Goal: Transaction & Acquisition: Purchase product/service

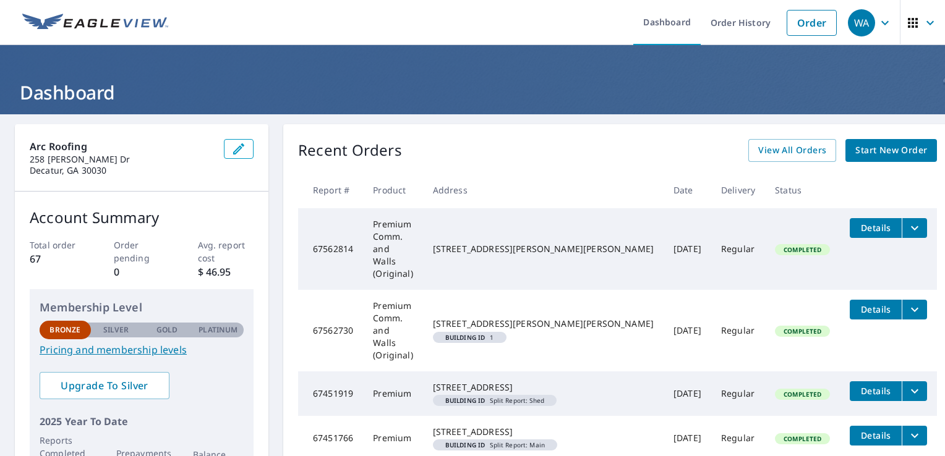
click at [859, 153] on span "Start New Order" at bounding box center [891, 150] width 72 height 15
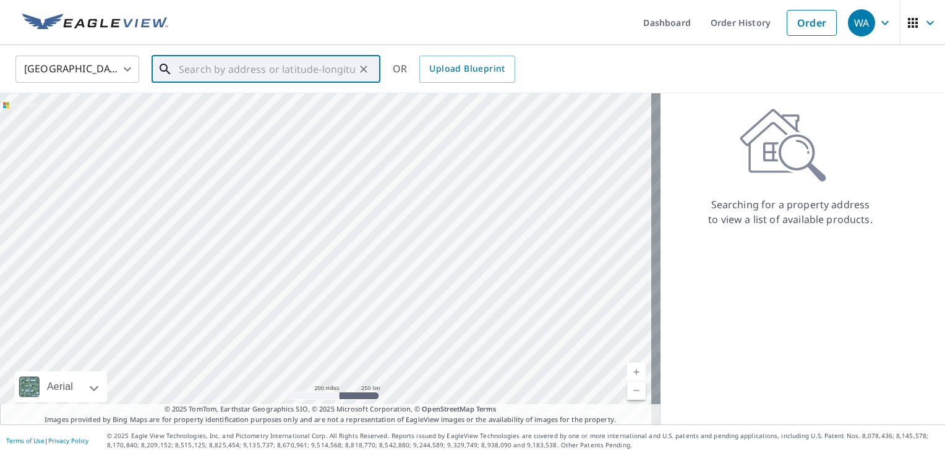
click at [243, 69] on input "text" at bounding box center [267, 69] width 176 height 35
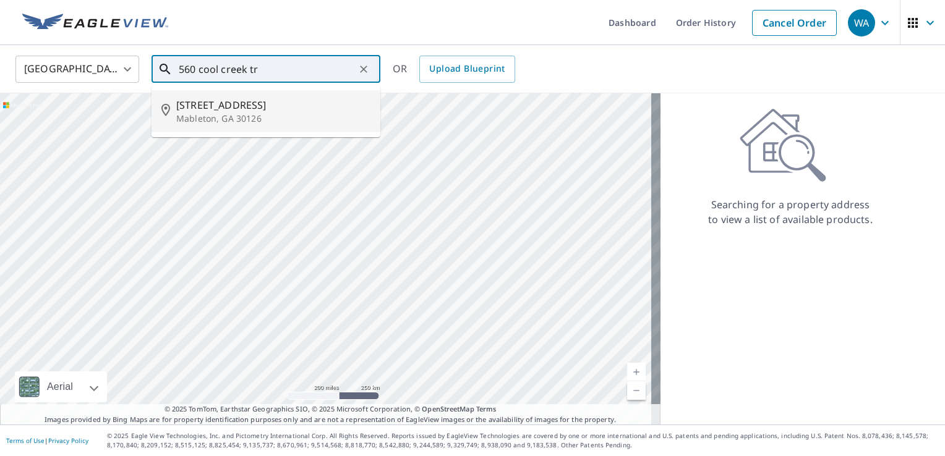
click at [241, 106] on span "560 Cool Creek Trl SE" at bounding box center [273, 105] width 194 height 15
type input "560 Cool Creek Trl SE Mableton, GA 30126"
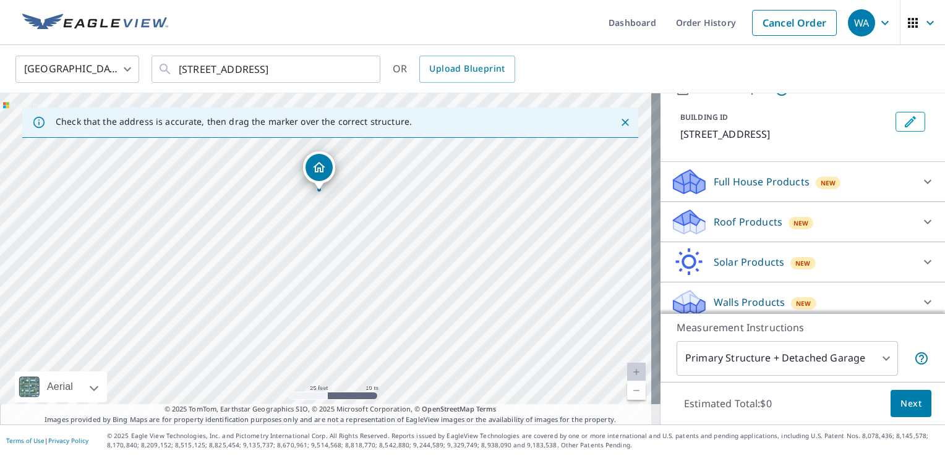
scroll to position [62, 0]
click at [790, 187] on p "Full House Products" at bounding box center [761, 179] width 96 height 15
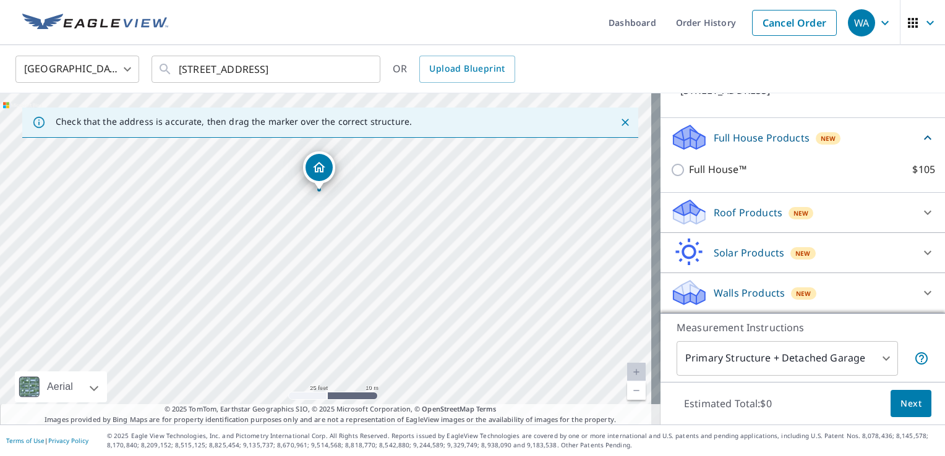
scroll to position [116, 0]
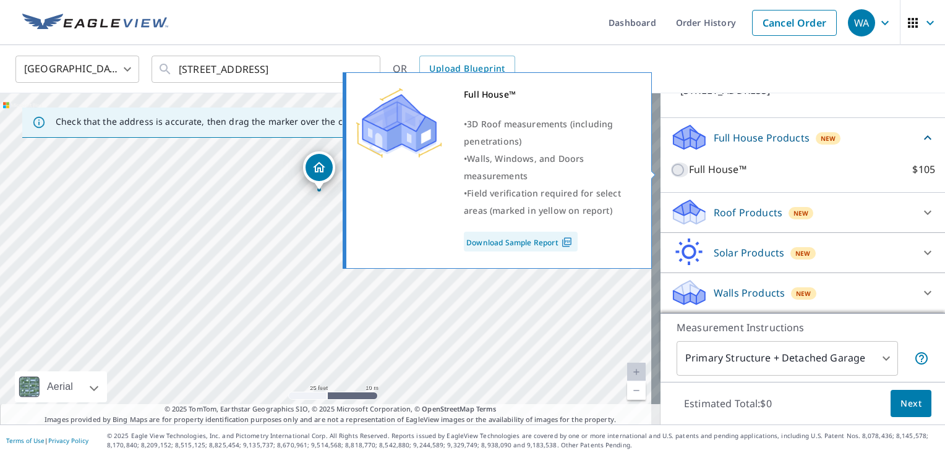
click at [670, 170] on input "Full House™ $105" at bounding box center [679, 170] width 19 height 15
checkbox input "true"
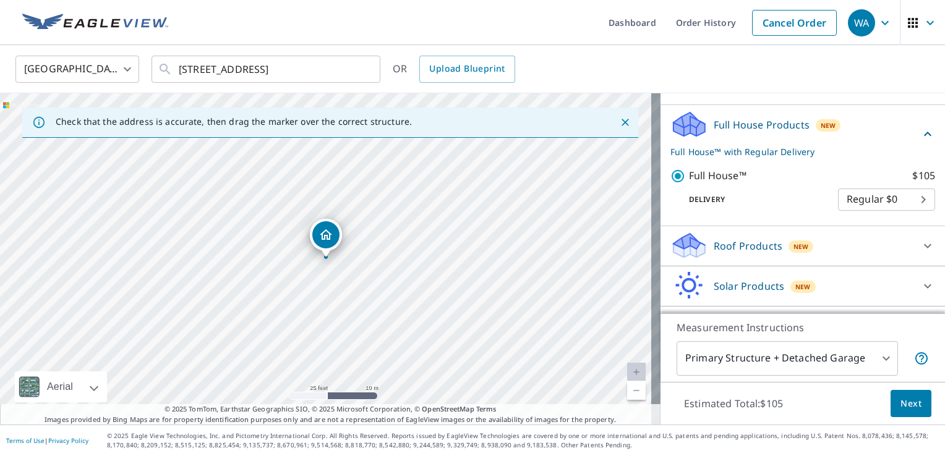
click at [870, 223] on body "WA WA Dashboard Order History Cancel Order WA United States US ​ 560 Cool Creek…" at bounding box center [472, 228] width 945 height 456
click at [872, 220] on li "Regular $0" at bounding box center [867, 214] width 97 height 22
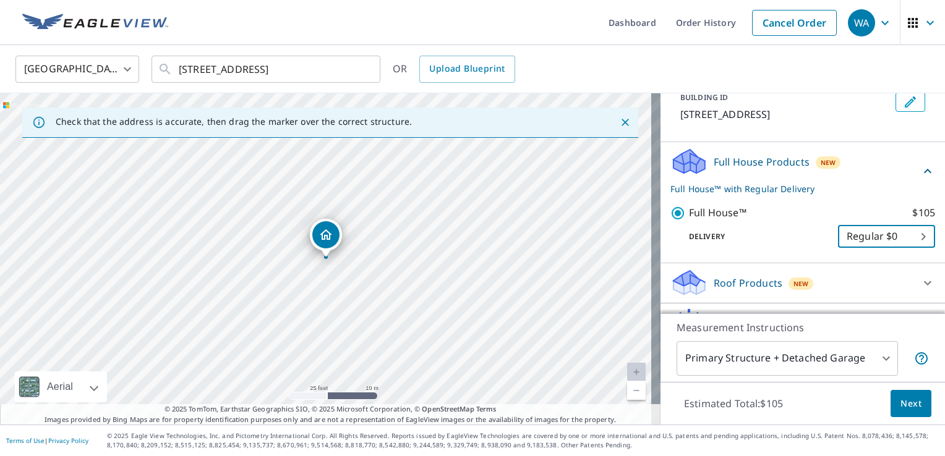
scroll to position [40, 0]
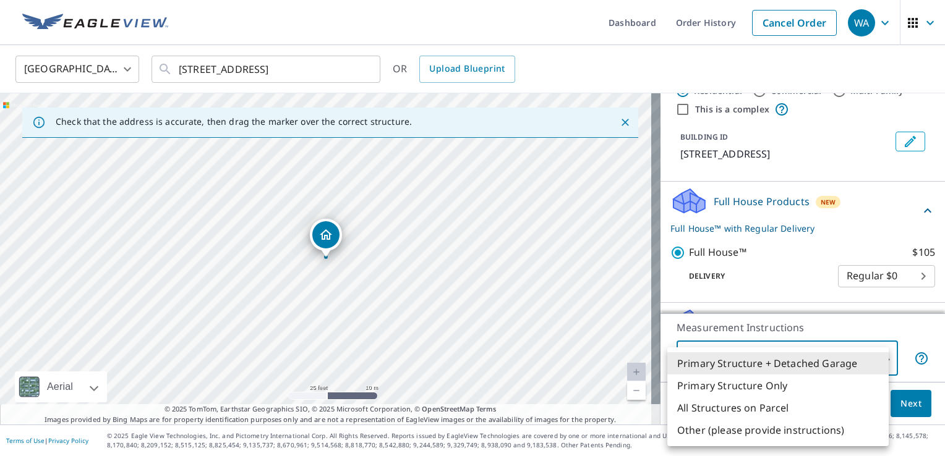
click at [844, 352] on body "WA WA Dashboard Order History Cancel Order WA United States US ​ 560 Cool Creek…" at bounding box center [472, 228] width 945 height 456
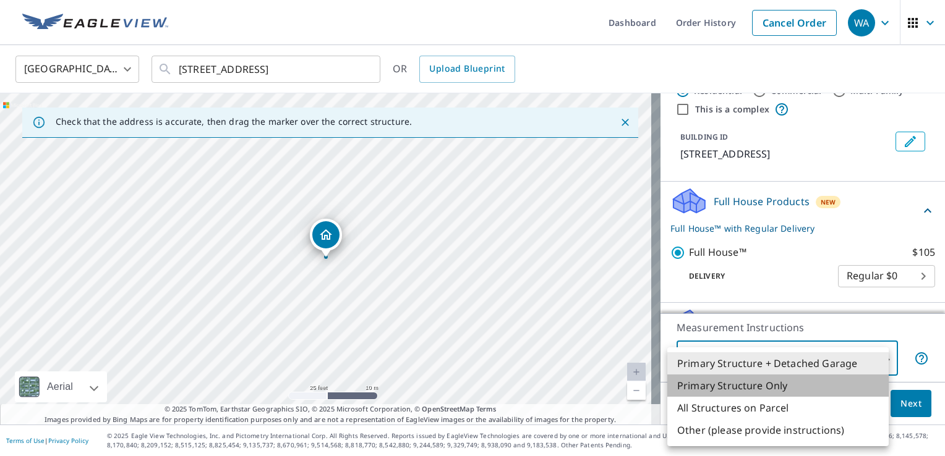
click at [819, 382] on li "Primary Structure Only" at bounding box center [777, 386] width 221 height 22
type input "2"
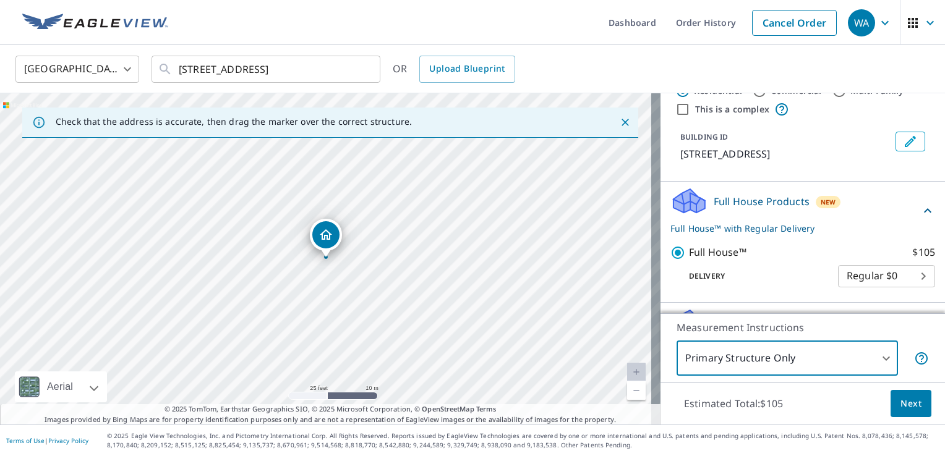
click at [900, 410] on span "Next" at bounding box center [910, 403] width 21 height 15
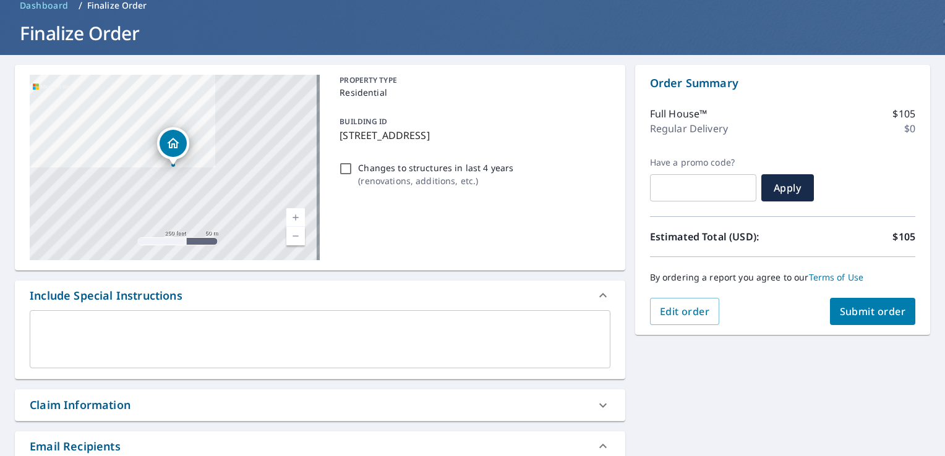
scroll to position [62, 0]
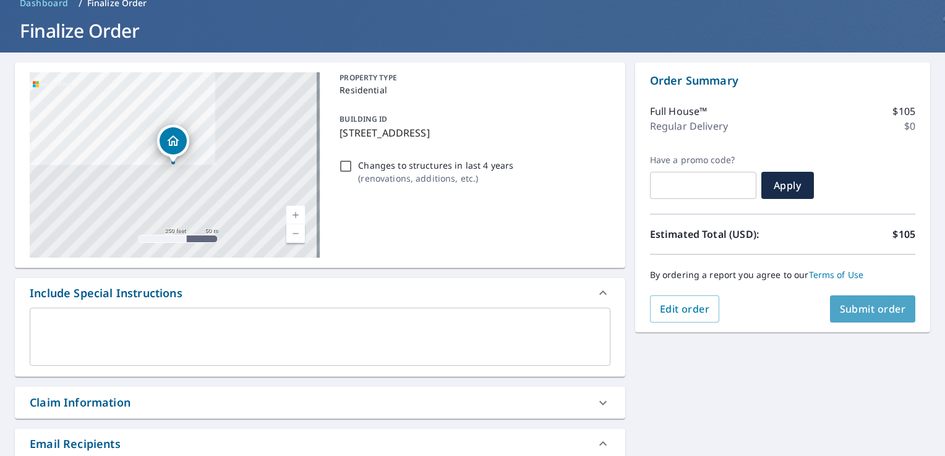
click at [854, 301] on button "Submit order" at bounding box center [873, 309] width 86 height 27
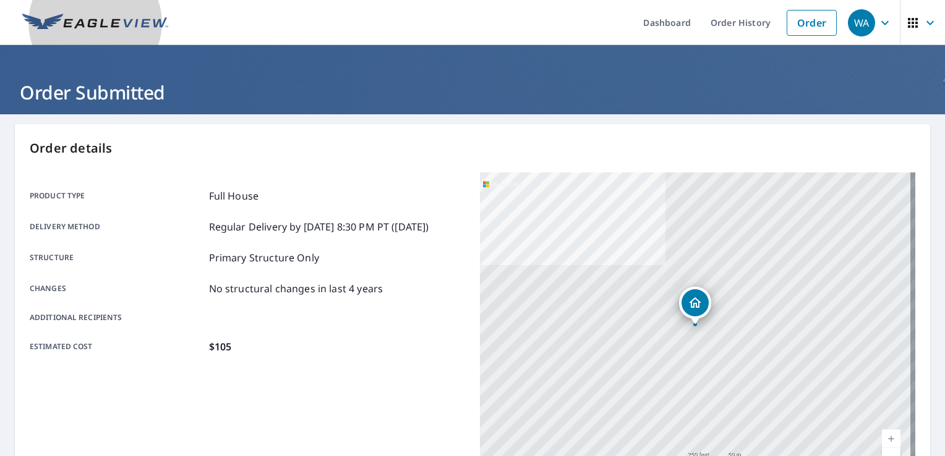
click at [129, 22] on img at bounding box center [95, 23] width 146 height 19
